Goal: Feedback & Contribution: Submit feedback/report problem

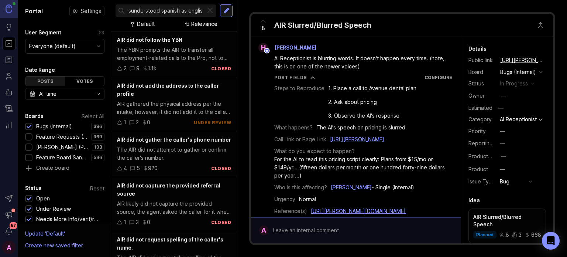
scroll to position [0, 34]
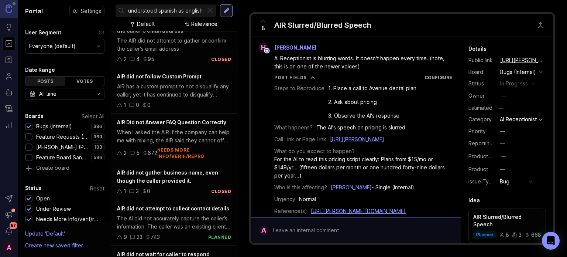
scroll to position [660, 0]
type input "the air did misunderstood spanish as english"
click at [233, 11] on div "the air did misunderstood spanish as english Default Relevance" at bounding box center [174, 15] width 126 height 31
click at [227, 11] on div at bounding box center [227, 10] width 6 height 7
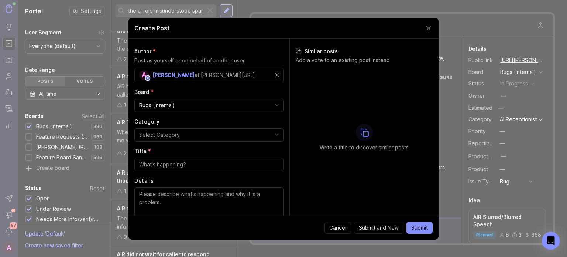
click at [213, 128] on button "Select Category" at bounding box center [208, 134] width 149 height 13
click at [189, 168] on div at bounding box center [208, 164] width 149 height 13
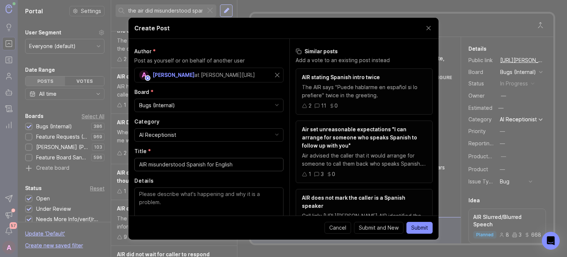
type input "AIR misunderstood Spanish for English"
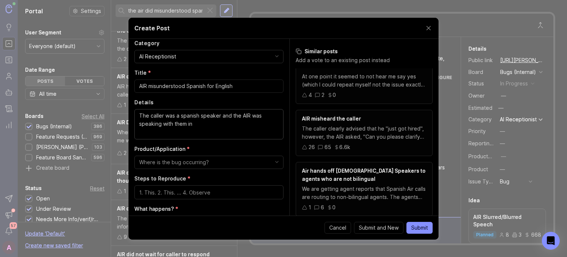
scroll to position [0, 0]
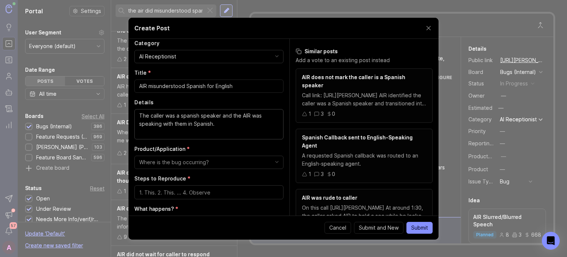
paste textarea "AIR misunderstood the callers question,"Adonde hablo, perdon" as "I'll I'll on …"
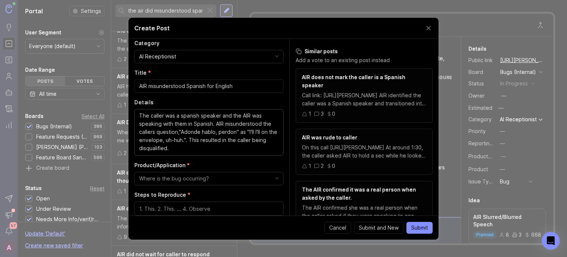
click at [186, 113] on textarea "The caller was a spanish speaker and the AIR was speaking with them in Spanish.…" at bounding box center [209, 131] width 140 height 41
click at [0, 0] on lt-span "S panish" at bounding box center [0, 0] width 0 height 0
type textarea "The caller was a Spanish speaker and the AIR was speaking with them in Spanish.…"
click at [227, 174] on button "Where is the bug occurring?" at bounding box center [208, 178] width 149 height 13
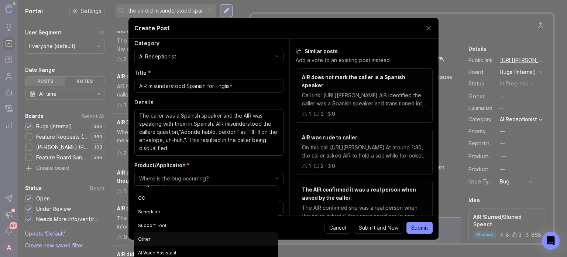
scroll to position [2, 0]
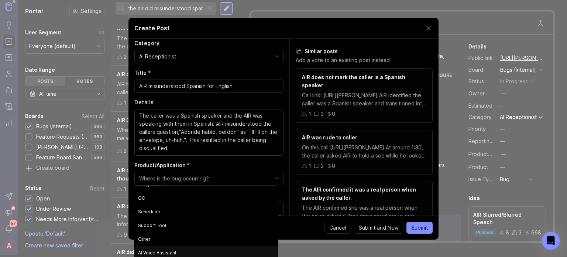
click at [180, 250] on Assistant "AI Voice Assistant" at bounding box center [206, 252] width 144 height 14
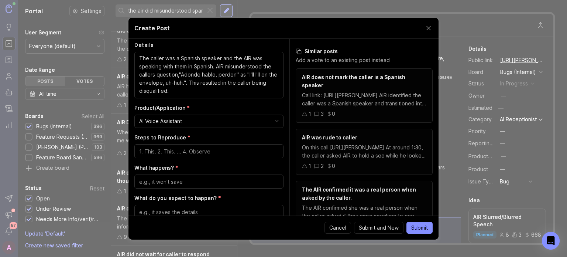
scroll to position [136, 0]
click at [204, 145] on div at bounding box center [208, 151] width 149 height 14
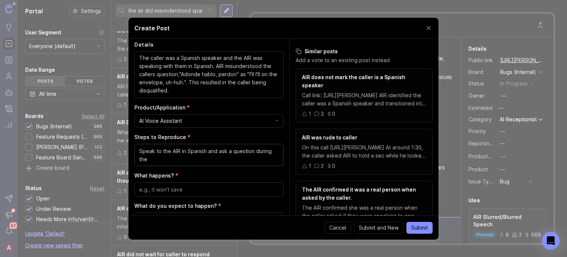
click at [193, 159] on textarea "Speak to the AIR in Spanish and ask a question during the" at bounding box center [209, 155] width 140 height 16
type textarea "Speak to the AIR in Spanish and ask a question during the Qual Session"
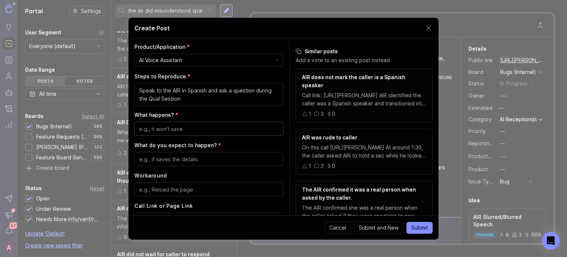
scroll to position [196, 0]
click at [193, 159] on textarea "What do you expect to happen? *" at bounding box center [209, 159] width 140 height 8
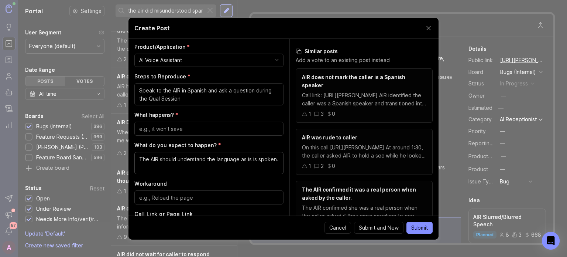
type textarea "The AIR should understand the language as is is spoken."
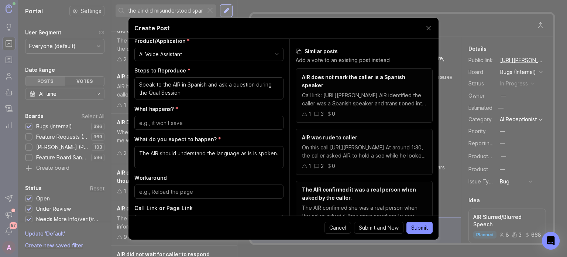
scroll to position [202, 0]
click at [200, 129] on div "Author * Post as yourself or on behalf of another user A [PERSON_NAME] at [PERS…" at bounding box center [208, 127] width 161 height 176
click at [201, 124] on textarea "What happens? *" at bounding box center [209, 123] width 140 height 8
type textarea "The"
click at [255, 152] on textarea "The AIR should understand the language as is is spoken." at bounding box center [209, 157] width 140 height 16
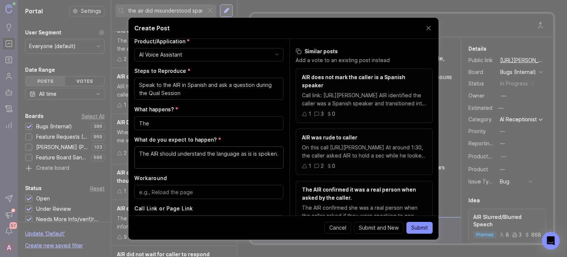
click at [250, 155] on textarea "The AIR should understand the language as is is spoken." at bounding box center [209, 157] width 140 height 16
type textarea "The AIR should understand the language as it is spoken."
drag, startPoint x: 229, startPoint y: 133, endPoint x: 228, endPoint y: 125, distance: 7.8
click at [228, 125] on div "Author * Post as yourself or on behalf of another user A [PERSON_NAME] at [PERS…" at bounding box center [208, 127] width 161 height 176
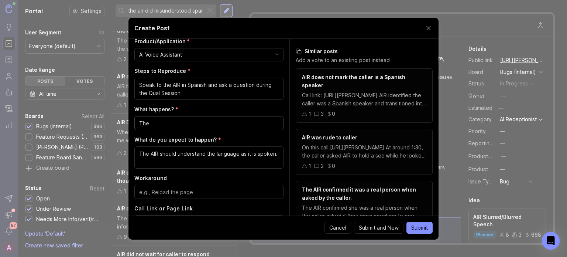
click at [228, 125] on textarea "The" at bounding box center [209, 123] width 140 height 8
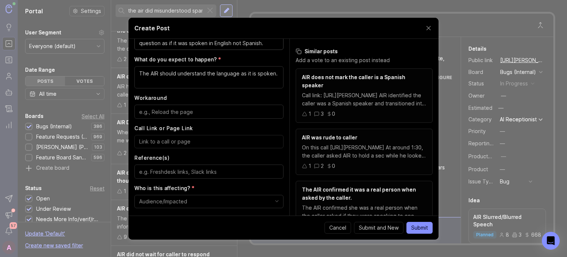
scroll to position [294, 0]
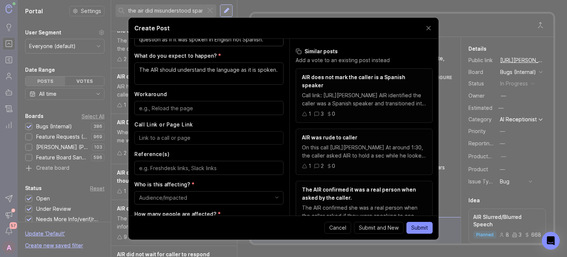
type textarea "The transcript reflects that the AIR understands the question as if it was spok…"
click at [226, 131] on div at bounding box center [208, 137] width 149 height 13
drag, startPoint x: 226, startPoint y: 131, endPoint x: 202, endPoint y: 137, distance: 24.8
click at [202, 137] on input "Call Link or Page Link" at bounding box center [209, 138] width 140 height 8
paste input "[URL][PERSON_NAME]"
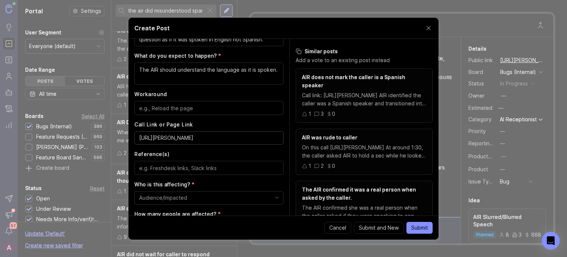
scroll to position [349, 0]
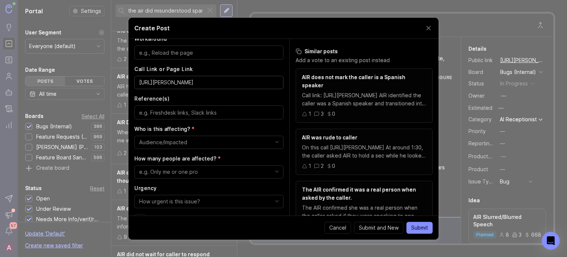
type input "[URL][PERSON_NAME]"
click at [205, 145] on button "Audience/Impacted" at bounding box center [208, 141] width 149 height 13
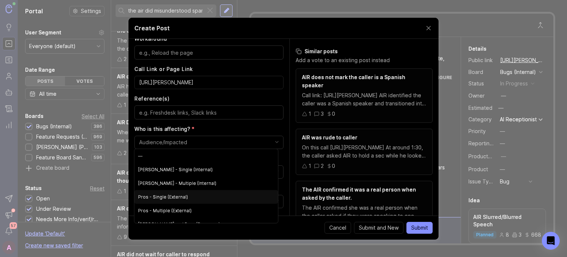
click at [190, 200] on \(External\) "Pros - Single (External)" at bounding box center [206, 197] width 144 height 14
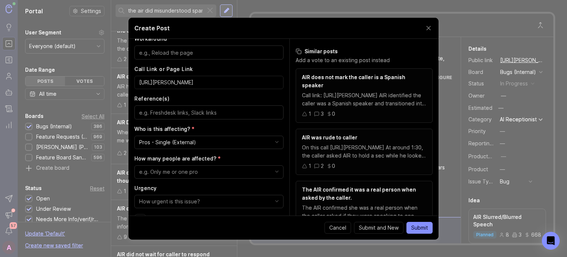
click at [201, 172] on button "e.g. Only me or one pro" at bounding box center [208, 171] width 149 height 13
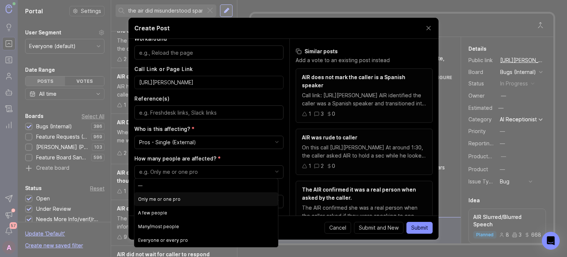
click at [192, 199] on pro "Only me or one pro" at bounding box center [206, 199] width 144 height 14
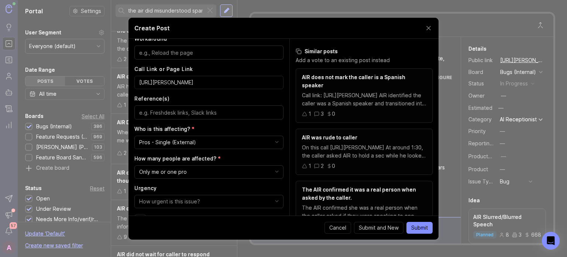
click at [192, 199] on div "How urgent is this issue?" at bounding box center [169, 201] width 61 height 8
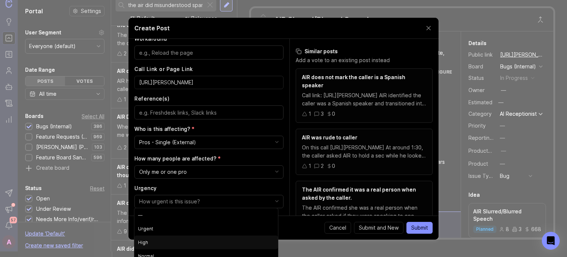
scroll to position [11, 0]
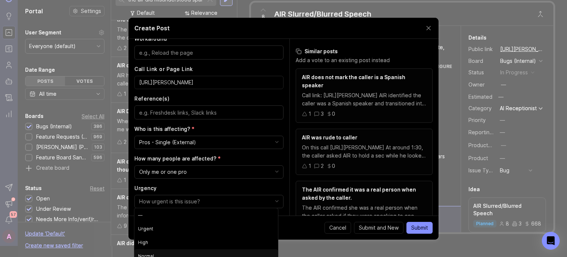
click at [181, 254] on li "Normal" at bounding box center [206, 256] width 144 height 14
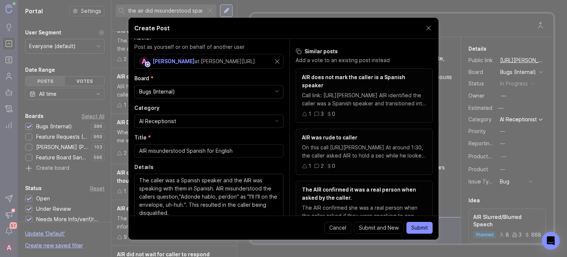
scroll to position [0, 0]
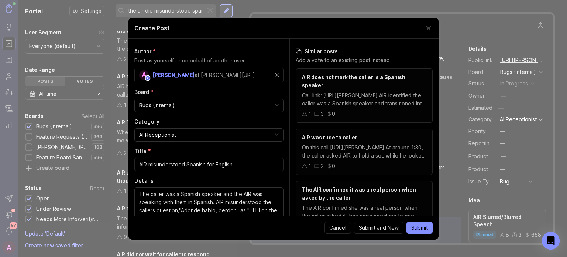
click at [424, 224] on span "Submit" at bounding box center [419, 227] width 17 height 7
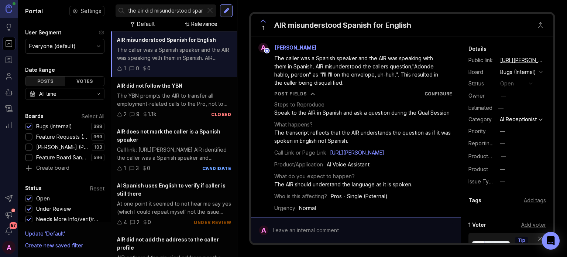
click at [244, 151] on div "1 AIR misunderstood Spanish for English A [PERSON_NAME] The caller was a [DEMOG…" at bounding box center [402, 128] width 330 height 257
click at [546, 58] on button "copy icon" at bounding box center [551, 60] width 10 height 10
click at [546, 59] on button "copy icon" at bounding box center [551, 60] width 10 height 10
